Goal: Task Accomplishment & Management: Manage account settings

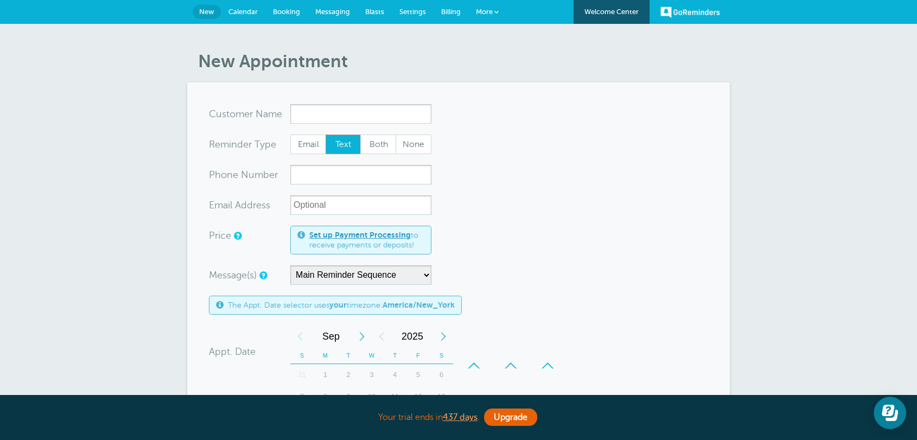
click at [427, 9] on link "Settings" at bounding box center [413, 12] width 42 height 24
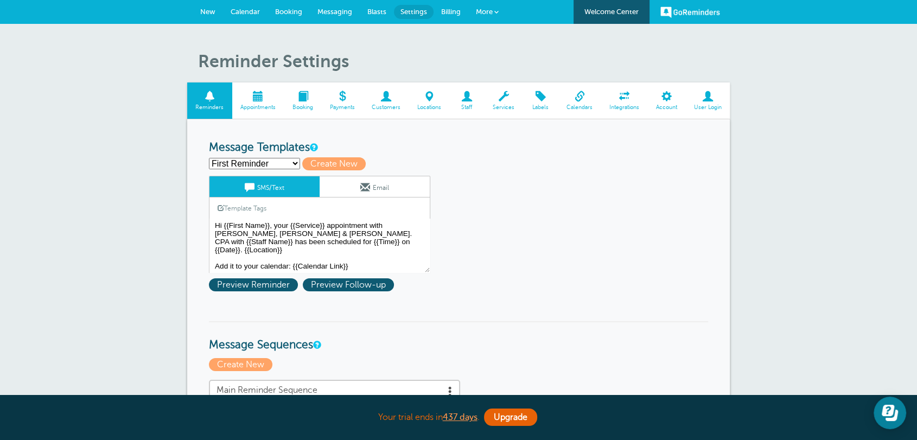
click at [567, 105] on span "Calendars" at bounding box center [579, 107] width 32 height 7
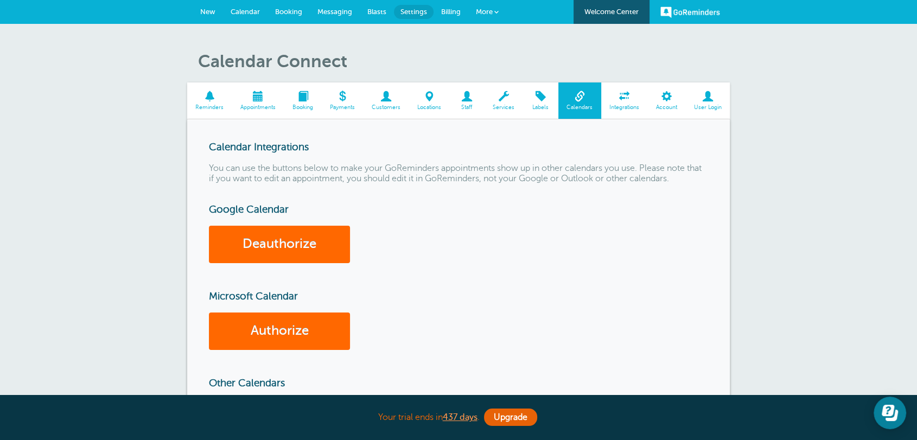
click at [204, 4] on link "New" at bounding box center [208, 12] width 30 height 24
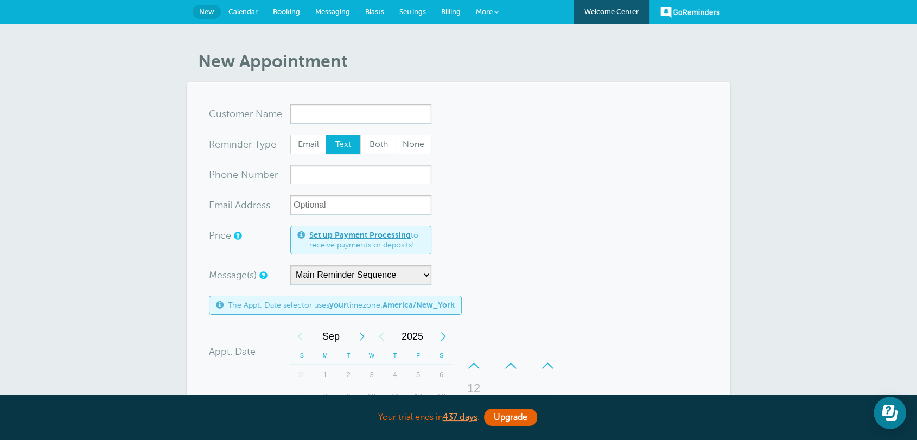
click at [421, 15] on link "Settings" at bounding box center [413, 12] width 42 height 24
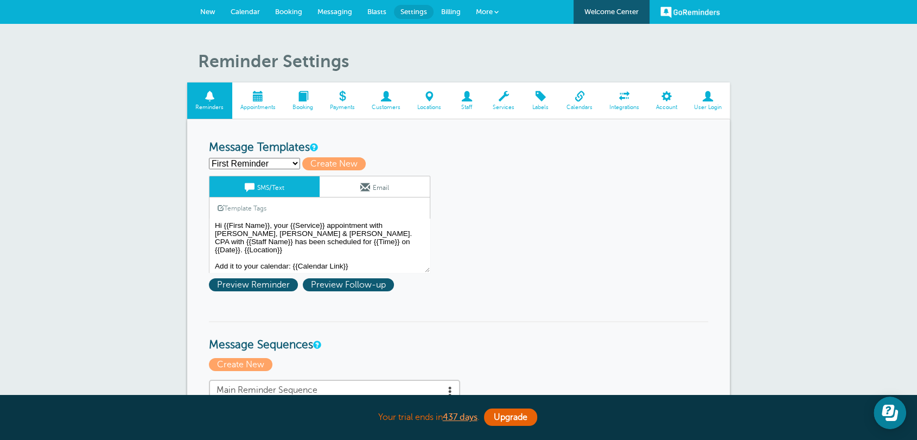
click at [453, 13] on span "Billing" at bounding box center [451, 12] width 20 height 8
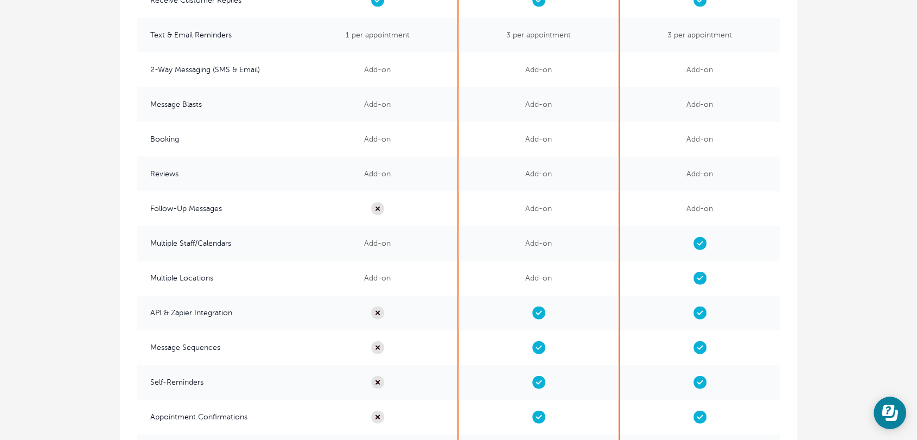
scroll to position [2530, 0]
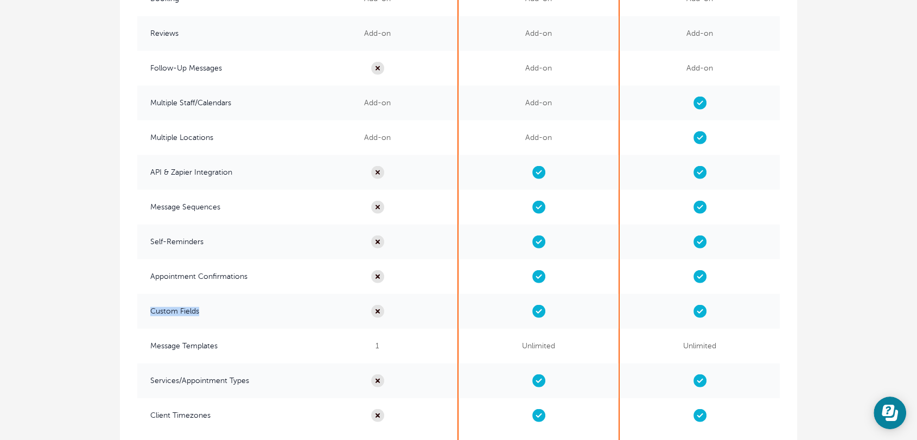
drag, startPoint x: 209, startPoint y: 313, endPoint x: 150, endPoint y: 316, distance: 59.7
click at [150, 316] on span "Custom Fields" at bounding box center [217, 311] width 160 height 35
copy span "Custom Fields"
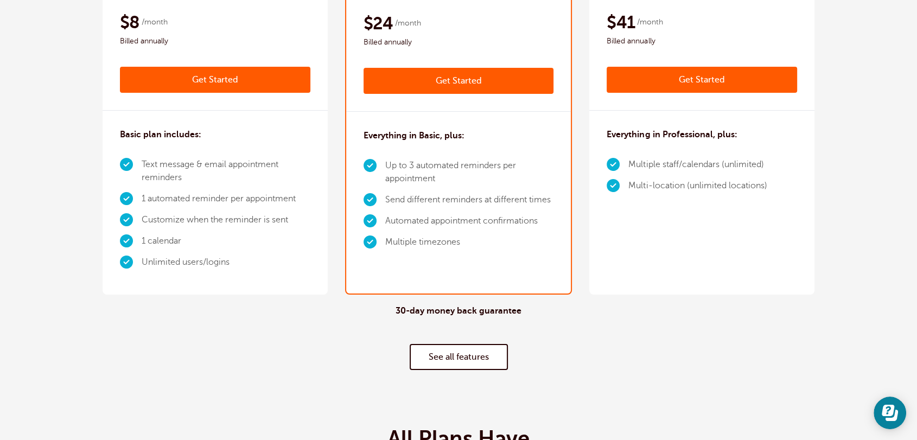
scroll to position [0, 0]
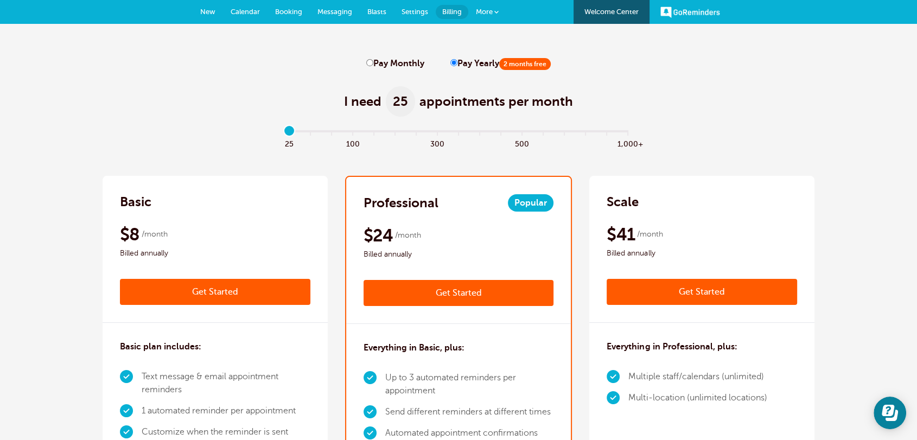
click at [200, 12] on span "New" at bounding box center [207, 12] width 15 height 8
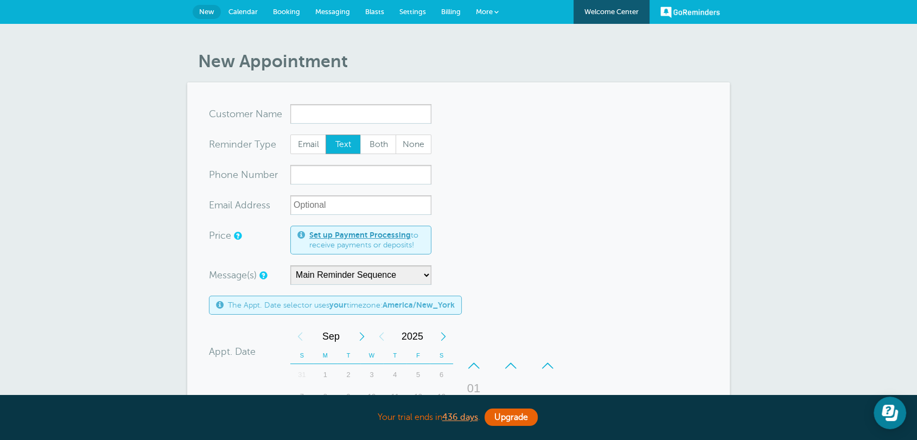
click at [649, 136] on form "You are creating a new customer. To use an existing customer select one from th…" at bounding box center [458, 387] width 499 height 566
